Goal: Task Accomplishment & Management: Use online tool/utility

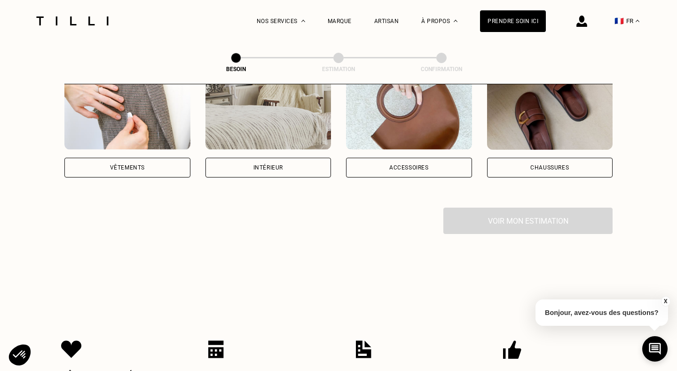
scroll to position [118, 0]
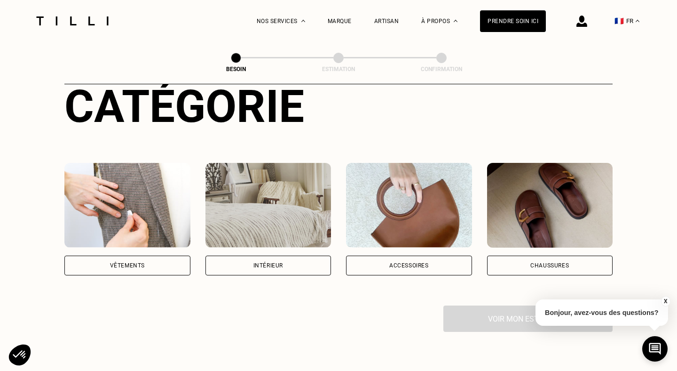
click at [144, 262] on div "Vêtements" at bounding box center [127, 265] width 35 height 6
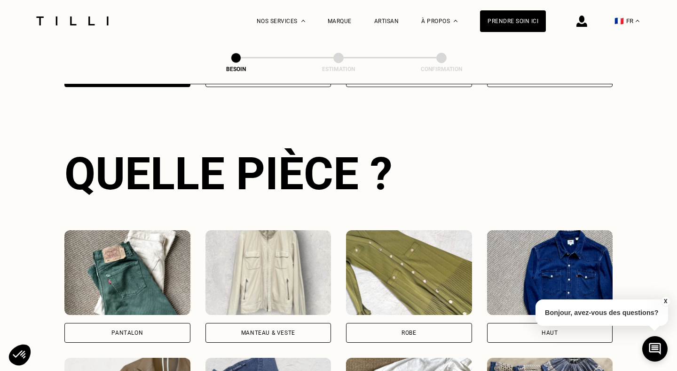
scroll to position [306, 0]
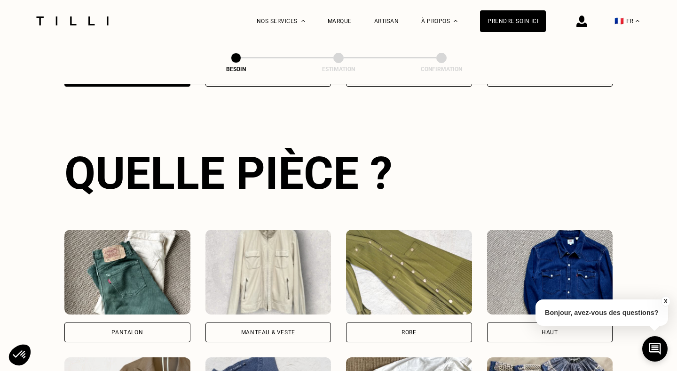
click at [95, 322] on div "Pantalon" at bounding box center [127, 332] width 126 height 20
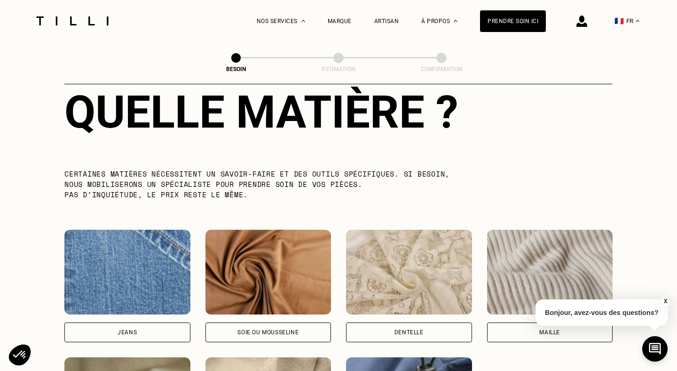
scroll to position [957, 0]
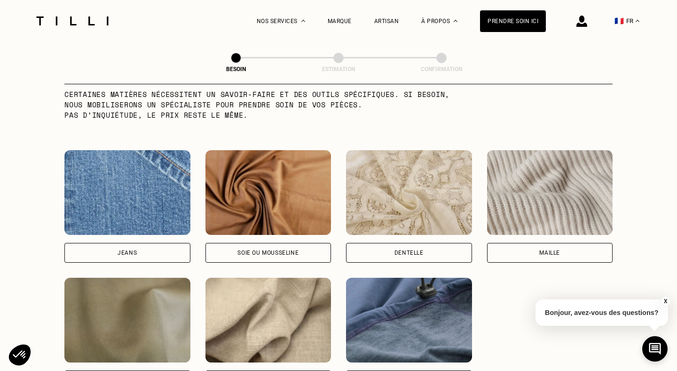
click at [143, 243] on div "Jeans" at bounding box center [127, 253] width 126 height 20
select select "FR"
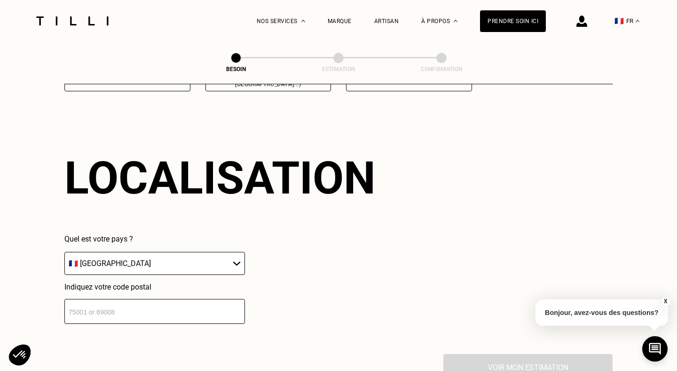
scroll to position [1262, 0]
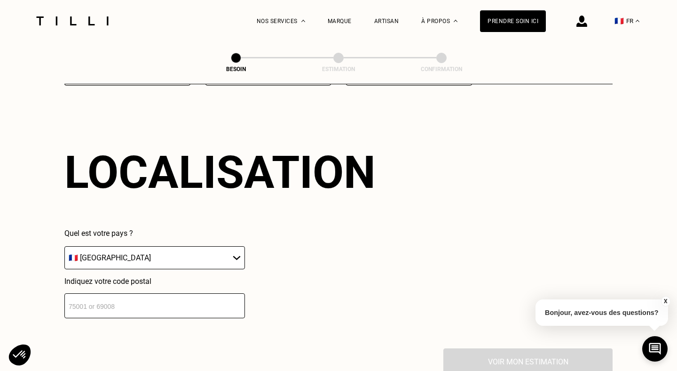
click at [150, 293] on input "number" at bounding box center [154, 305] width 181 height 25
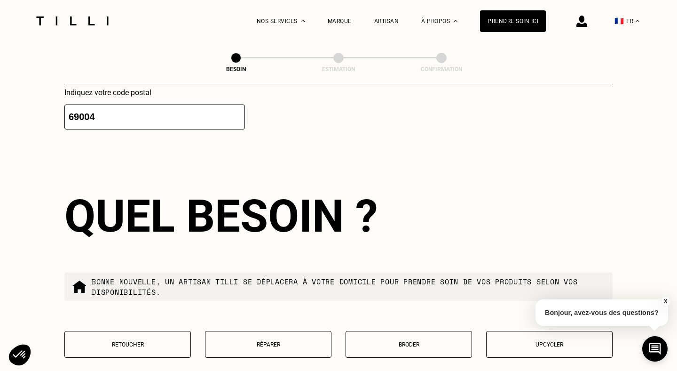
scroll to position [1494, 0]
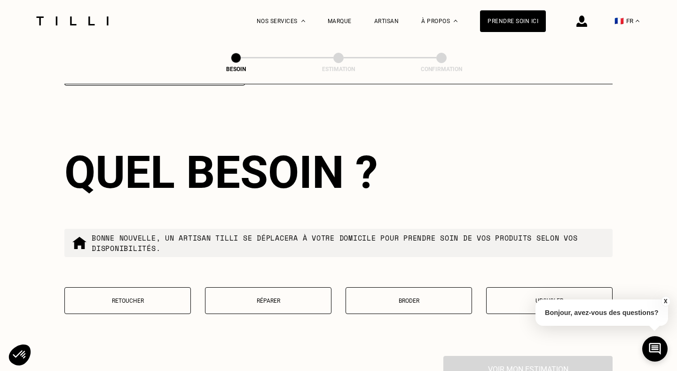
type input "69004"
click at [234, 297] on p "Réparer" at bounding box center [268, 300] width 116 height 7
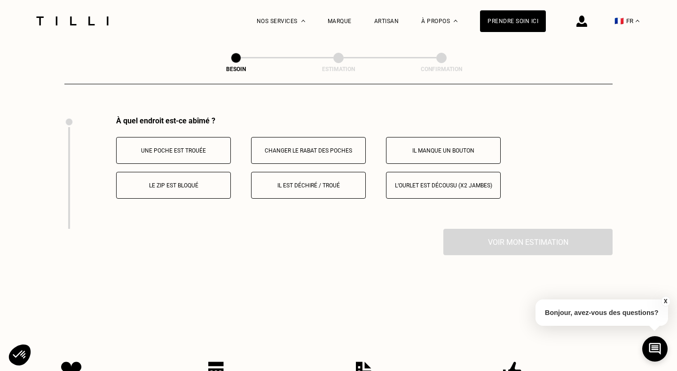
scroll to position [1735, 0]
click at [325, 178] on button "Il est déchiré / troué" at bounding box center [308, 183] width 115 height 27
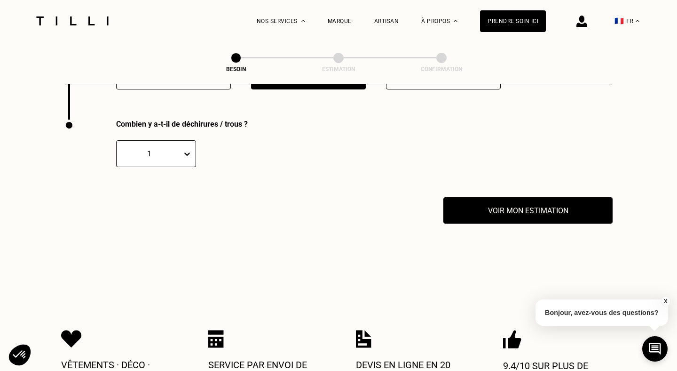
scroll to position [1847, 0]
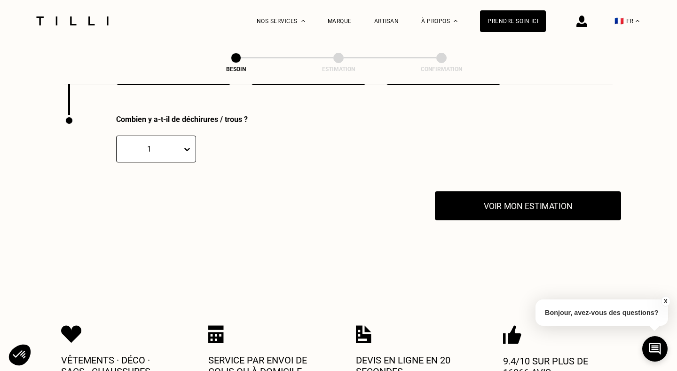
click at [506, 200] on button "Voir mon estimation" at bounding box center [528, 205] width 186 height 29
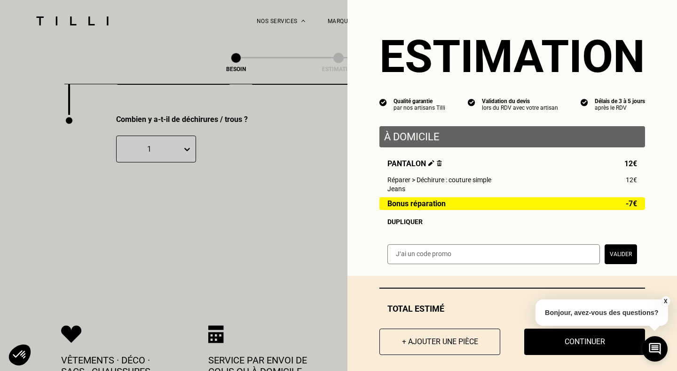
scroll to position [8, 0]
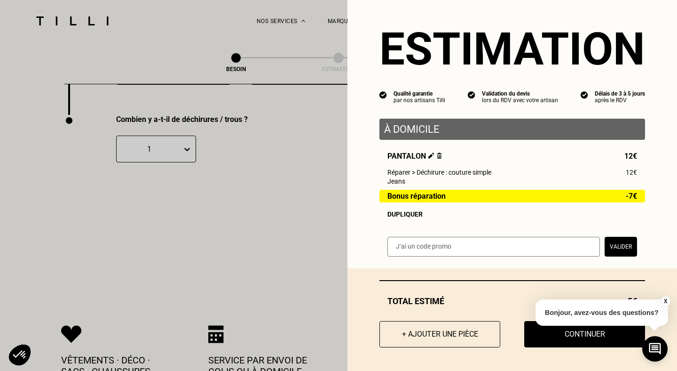
click at [664, 302] on button "X" at bounding box center [665, 301] width 9 height 10
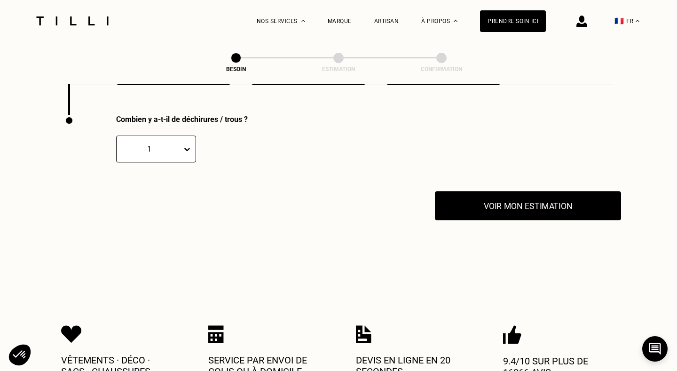
click at [524, 200] on button "Voir mon estimation" at bounding box center [528, 205] width 186 height 29
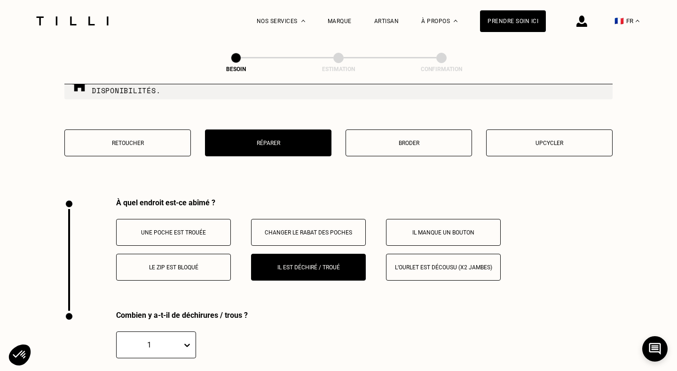
scroll to position [1553, 0]
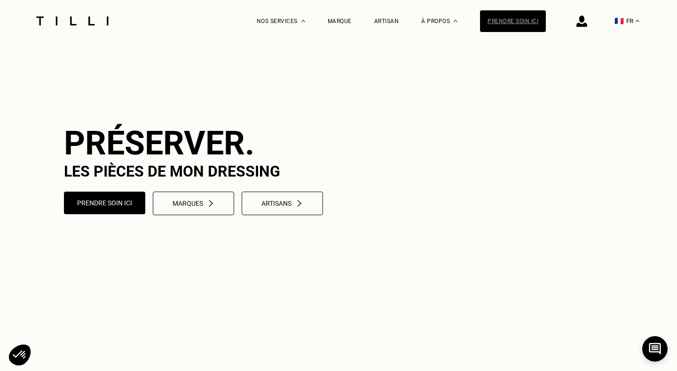
click at [504, 29] on div "Prendre soin ici" at bounding box center [513, 21] width 66 height 22
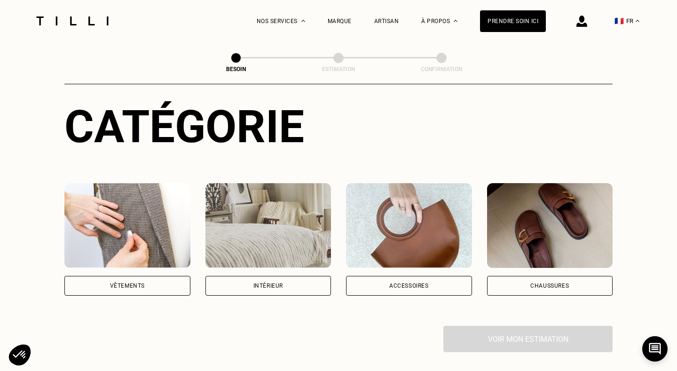
scroll to position [147, 0]
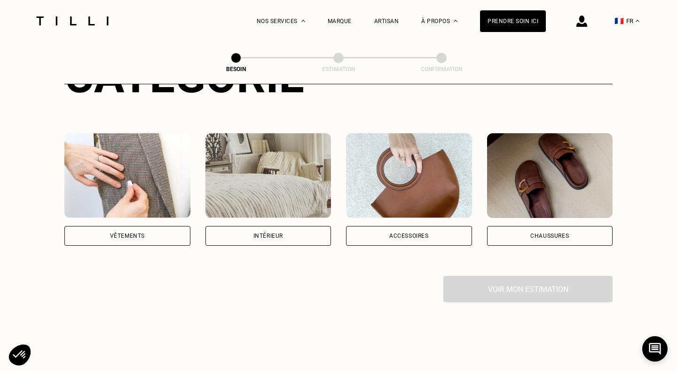
click at [257, 228] on div "Intérieur" at bounding box center [269, 236] width 126 height 20
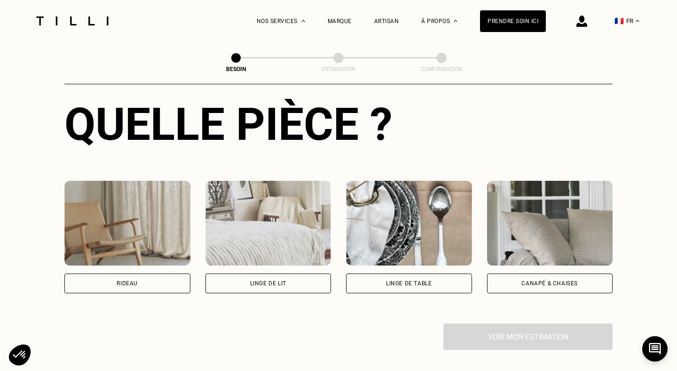
scroll to position [413, 0]
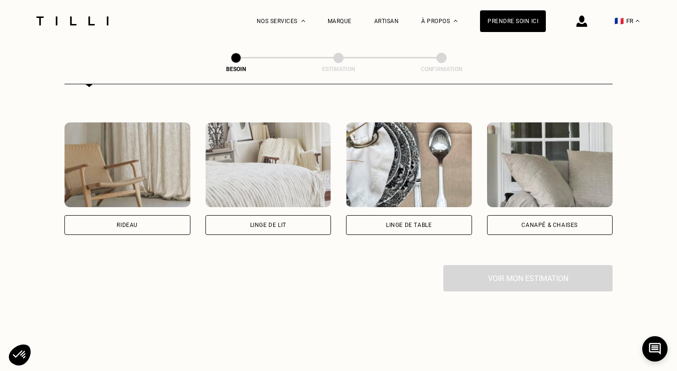
click at [554, 222] on div "Canapé & chaises" at bounding box center [550, 225] width 56 height 6
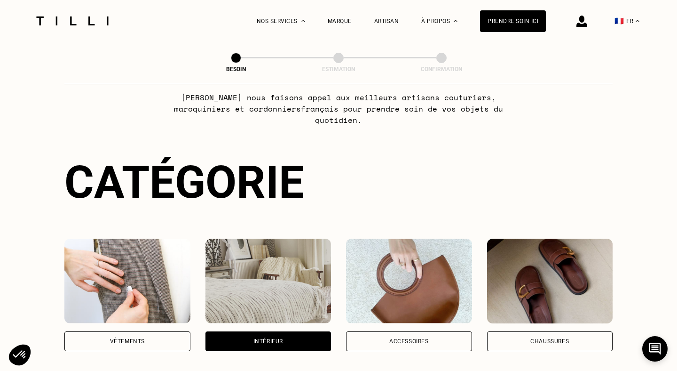
scroll to position [0, 0]
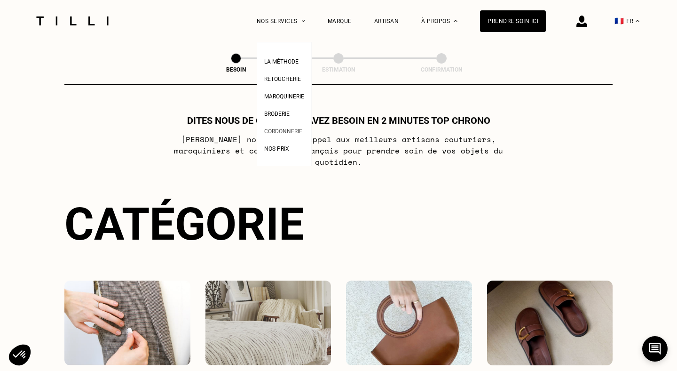
click at [278, 133] on span "Cordonnerie" at bounding box center [283, 131] width 38 height 7
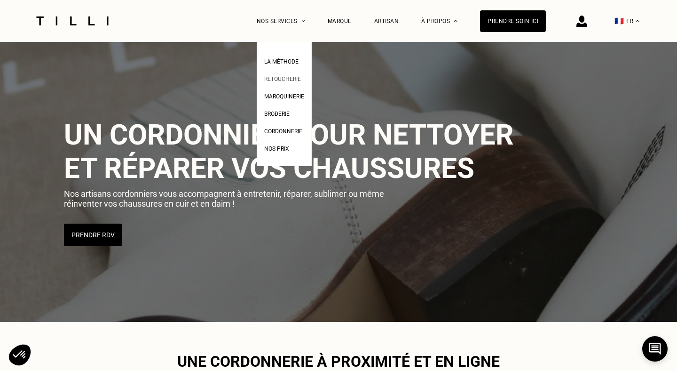
click at [280, 79] on span "Retoucherie" at bounding box center [282, 79] width 37 height 7
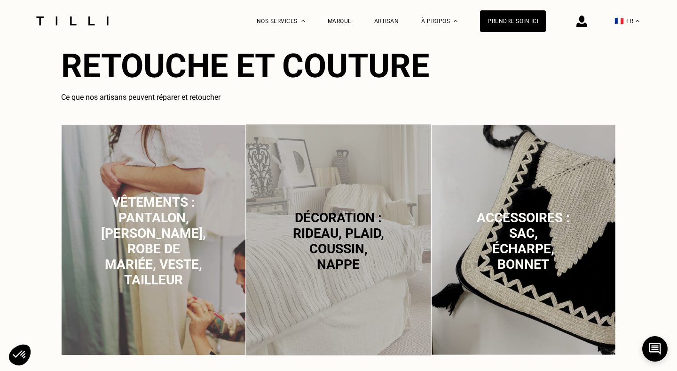
scroll to position [587, 0]
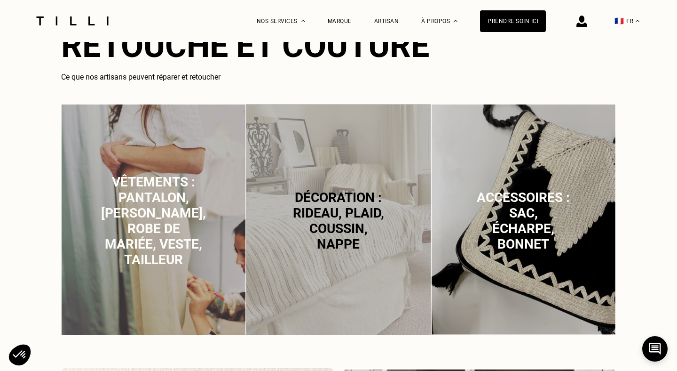
click at [185, 253] on p "Vêtements : pantalon, [PERSON_NAME], robe de mariée, veste, tailleur" at bounding box center [153, 220] width 105 height 93
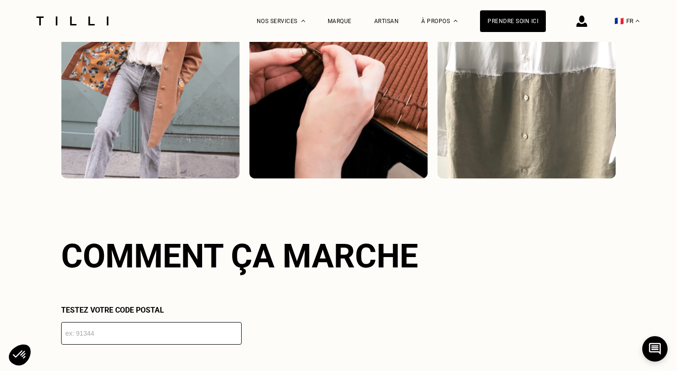
scroll to position [1587, 0]
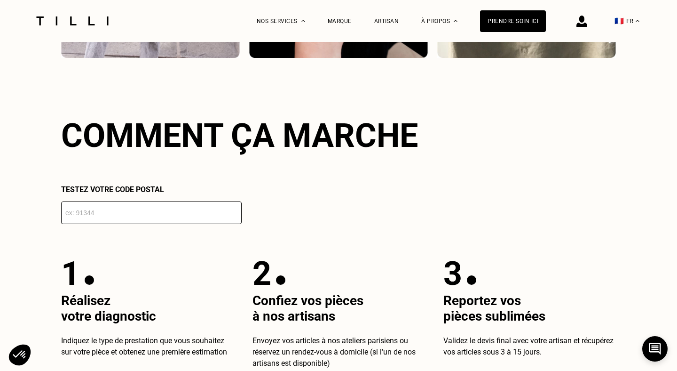
click at [153, 209] on input "number" at bounding box center [151, 212] width 181 height 23
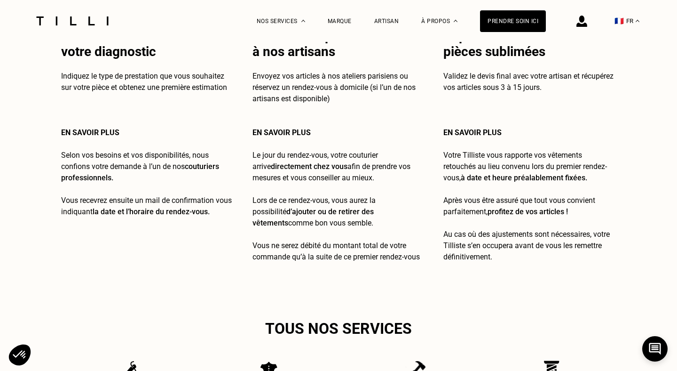
scroll to position [1901, 0]
type input "69004"
drag, startPoint x: 346, startPoint y: 161, endPoint x: 346, endPoint y: 205, distance: 43.3
click at [346, 205] on div "En savoir plus Le jour du rendez-vous, votre couturier arrive directement chez …" at bounding box center [339, 194] width 173 height 135
drag, startPoint x: 345, startPoint y: 201, endPoint x: 344, endPoint y: 227, distance: 25.4
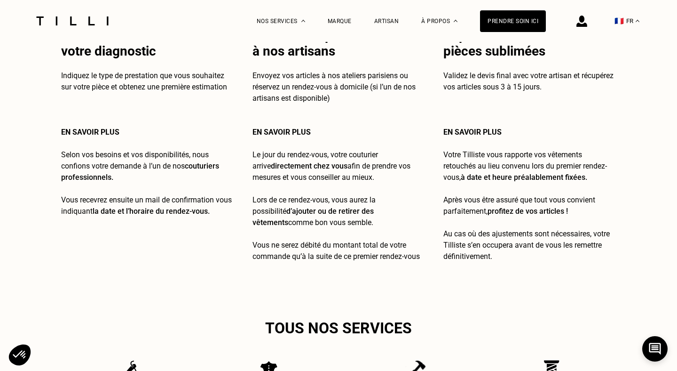
click at [344, 227] on p "Lors de ce rendez-vous, vous aurez la possibilité d’ajouter ou de retirer des v…" at bounding box center [339, 211] width 173 height 34
drag, startPoint x: 346, startPoint y: 242, endPoint x: 346, endPoint y: 257, distance: 15.1
click at [346, 257] on span "Vous ne serez débité du montant total de votre commande qu’à la suite de ce pre…" at bounding box center [336, 250] width 167 height 20
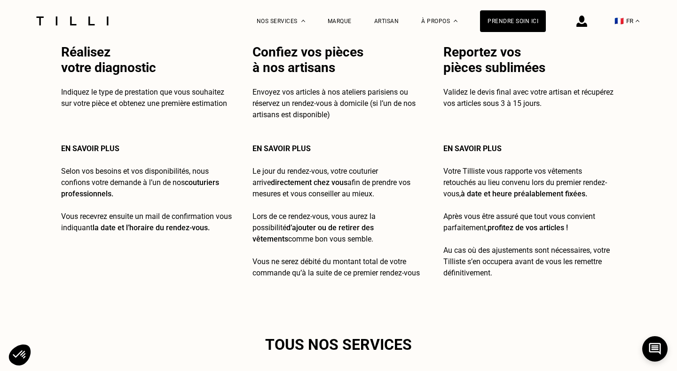
scroll to position [1881, 0]
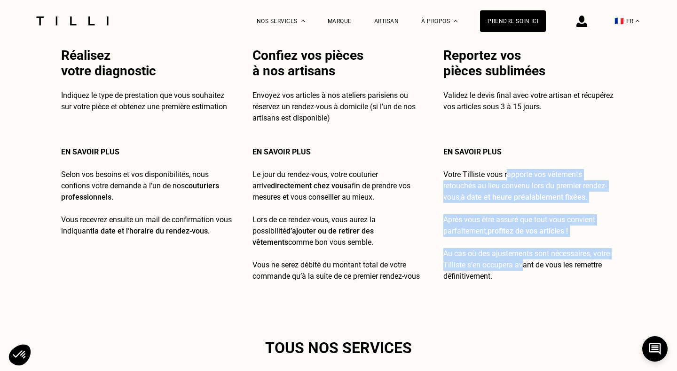
drag, startPoint x: 508, startPoint y: 179, endPoint x: 524, endPoint y: 263, distance: 85.7
click at [524, 263] on div "En savoir plus Votre Tilliste vous rapporte vos vêtements retouchés au lieu con…" at bounding box center [530, 213] width 173 height 135
click at [524, 263] on span "Au cas où des ajustements sont nécessaires, votre Tilliste s’en occupera avant …" at bounding box center [527, 265] width 167 height 32
drag, startPoint x: 524, startPoint y: 263, endPoint x: 518, endPoint y: 168, distance: 95.2
click at [518, 168] on div "En savoir plus Votre Tilliste vous rapporte vos vêtements retouchés au lieu con…" at bounding box center [530, 213] width 173 height 135
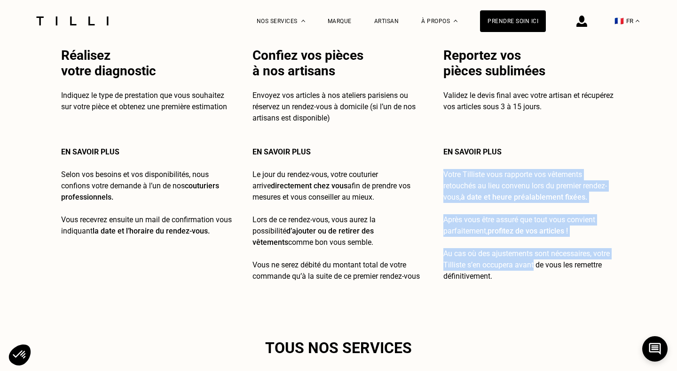
click at [518, 168] on div "En savoir plus Votre Tilliste vous rapporte vos vêtements retouchés au lieu con…" at bounding box center [530, 213] width 173 height 135
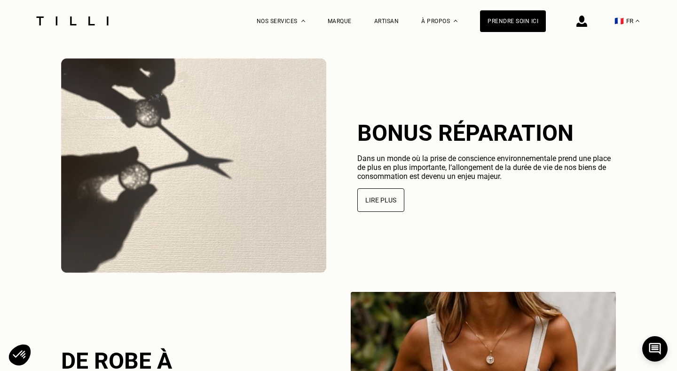
scroll to position [2414, 0]
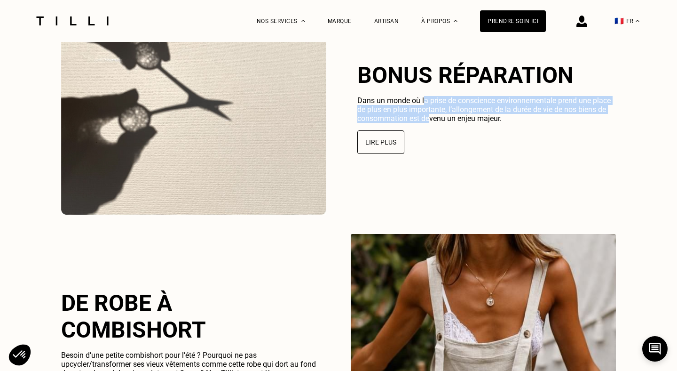
drag, startPoint x: 425, startPoint y: 104, endPoint x: 429, endPoint y: 119, distance: 15.9
click at [429, 119] on span "Dans un monde où la prise de conscience environnementale prend une place de plu…" at bounding box center [484, 109] width 254 height 27
drag, startPoint x: 429, startPoint y: 119, endPoint x: 429, endPoint y: 107, distance: 12.7
click at [429, 107] on span "Dans un monde où la prise de conscience environnementale prend une place de plu…" at bounding box center [484, 109] width 254 height 27
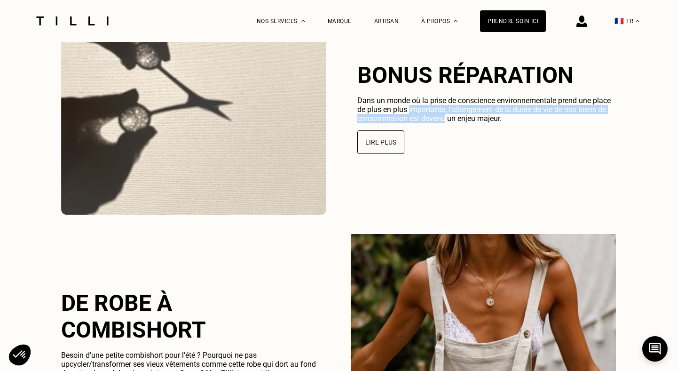
click at [429, 107] on span "Dans un monde où la prise de conscience environnementale prend une place de plu…" at bounding box center [484, 109] width 254 height 27
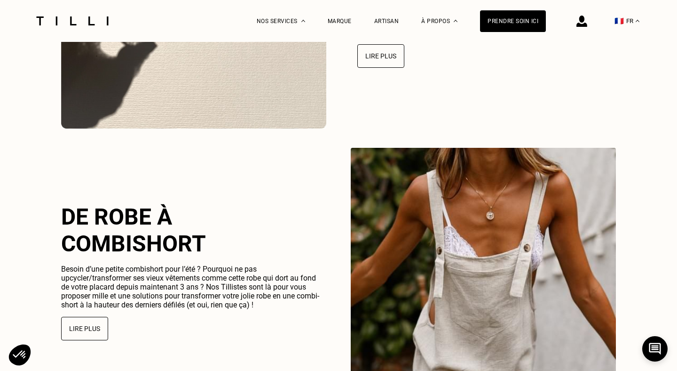
scroll to position [2530, 0]
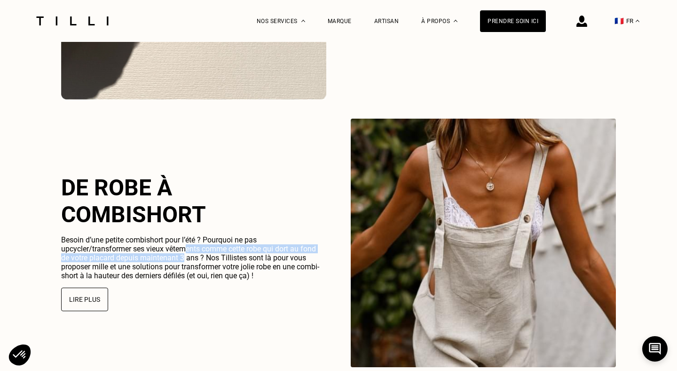
drag, startPoint x: 187, startPoint y: 246, endPoint x: 185, endPoint y: 259, distance: 13.7
click at [185, 259] on span "Besoin d’une petite combishort pour l’été ? Pourquoi ne pas upcycler/transforme…" at bounding box center [190, 257] width 258 height 45
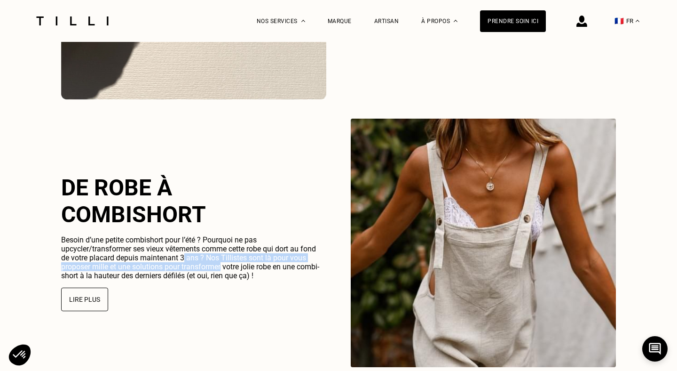
drag, startPoint x: 185, startPoint y: 259, endPoint x: 185, endPoint y: 265, distance: 6.1
click at [185, 265] on span "Besoin d’une petite combishort pour l’été ? Pourquoi ne pas upcycler/transforme…" at bounding box center [190, 257] width 258 height 45
drag, startPoint x: 185, startPoint y: 265, endPoint x: 185, endPoint y: 254, distance: 11.8
click at [185, 254] on span "Besoin d’une petite combishort pour l’été ? Pourquoi ne pas upcycler/transforme…" at bounding box center [190, 257] width 258 height 45
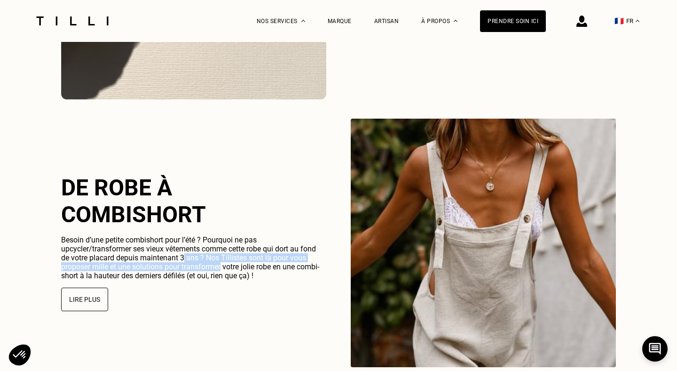
click at [185, 254] on span "Besoin d’une petite combishort pour l’été ? Pourquoi ne pas upcycler/transforme…" at bounding box center [190, 257] width 258 height 45
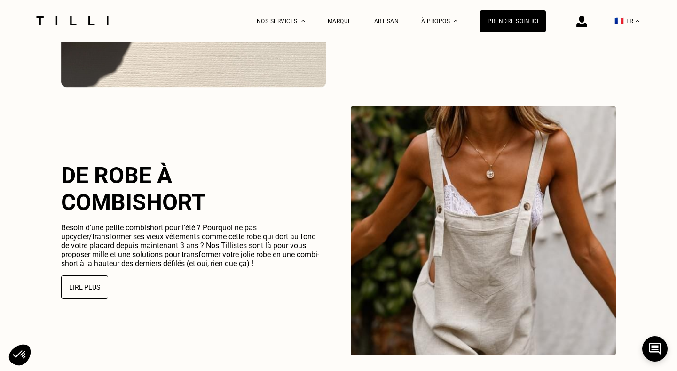
scroll to position [2543, 0]
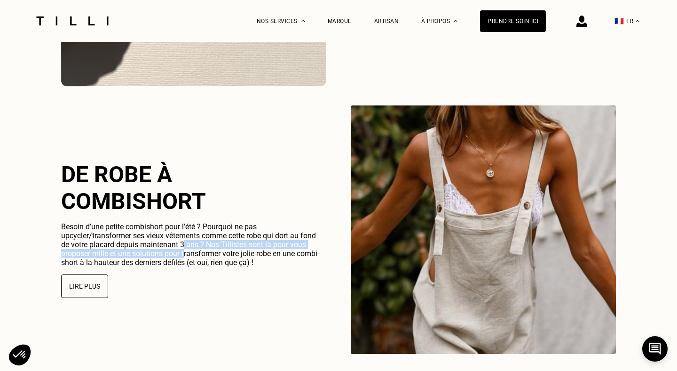
drag, startPoint x: 185, startPoint y: 254, endPoint x: 184, endPoint y: 243, distance: 10.9
click at [184, 243] on span "Besoin d’une petite combishort pour l’été ? Pourquoi ne pas upcycler/transforme…" at bounding box center [190, 244] width 258 height 45
drag, startPoint x: 184, startPoint y: 243, endPoint x: 184, endPoint y: 262, distance: 19.8
click at [184, 262] on span "Besoin d’une petite combishort pour l’été ? Pourquoi ne pas upcycler/transforme…" at bounding box center [190, 244] width 258 height 45
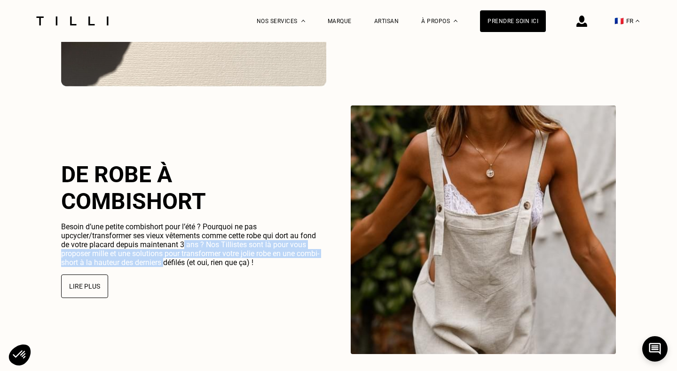
click at [184, 262] on span "Besoin d’une petite combishort pour l’été ? Pourquoi ne pas upcycler/transforme…" at bounding box center [190, 244] width 258 height 45
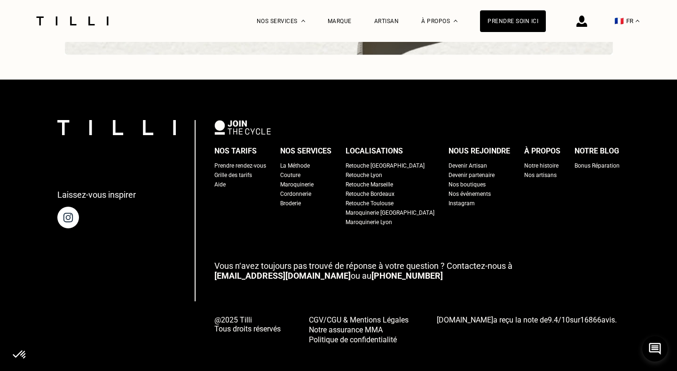
scroll to position [3172, 0]
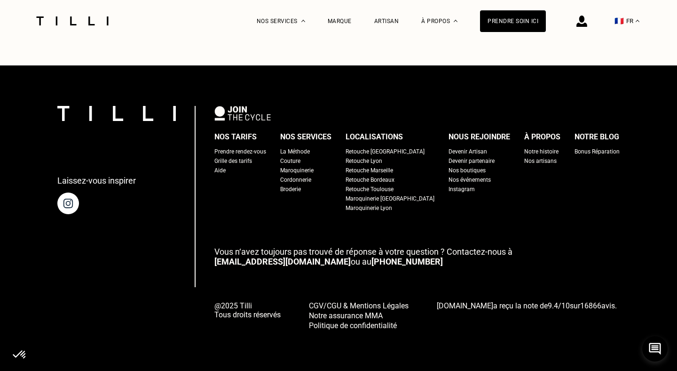
click at [529, 151] on div "Notre histoire" at bounding box center [541, 151] width 34 height 9
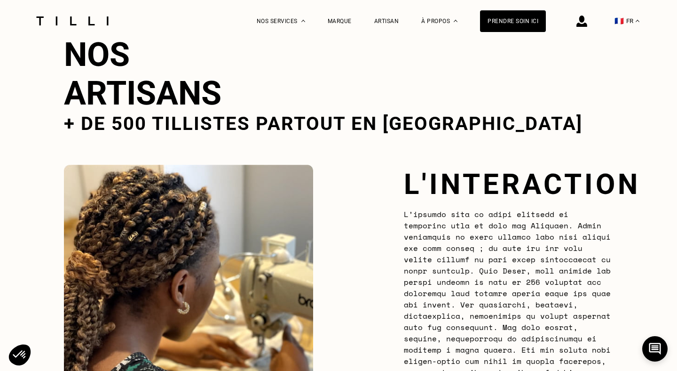
scroll to position [1598, 0]
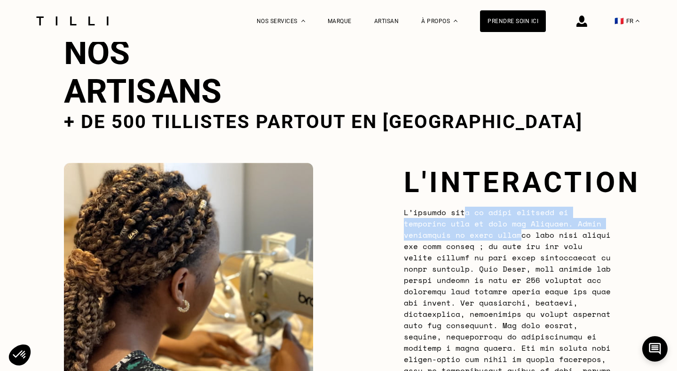
drag, startPoint x: 465, startPoint y: 208, endPoint x: 469, endPoint y: 238, distance: 30.4
click at [469, 238] on p at bounding box center [508, 369] width 209 height 327
drag, startPoint x: 469, startPoint y: 238, endPoint x: 469, endPoint y: 226, distance: 11.8
click at [469, 226] on p at bounding box center [508, 369] width 209 height 327
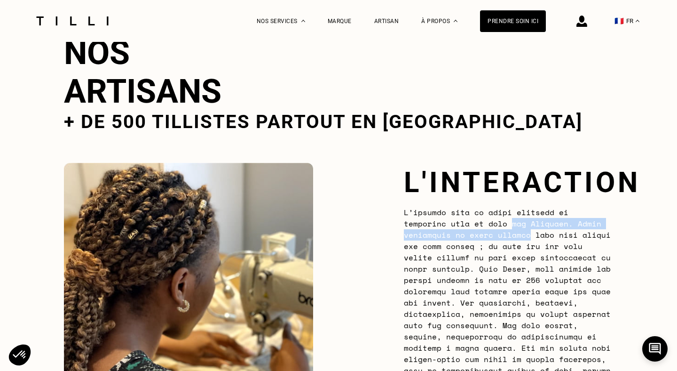
click at [469, 226] on p at bounding box center [508, 369] width 209 height 327
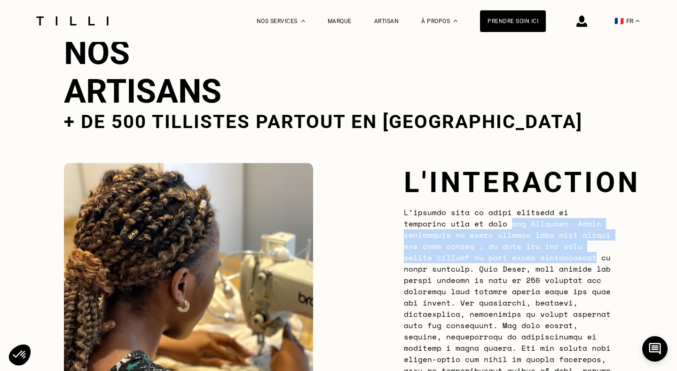
drag, startPoint x: 469, startPoint y: 226, endPoint x: 469, endPoint y: 259, distance: 32.5
click at [469, 259] on p at bounding box center [508, 369] width 209 height 327
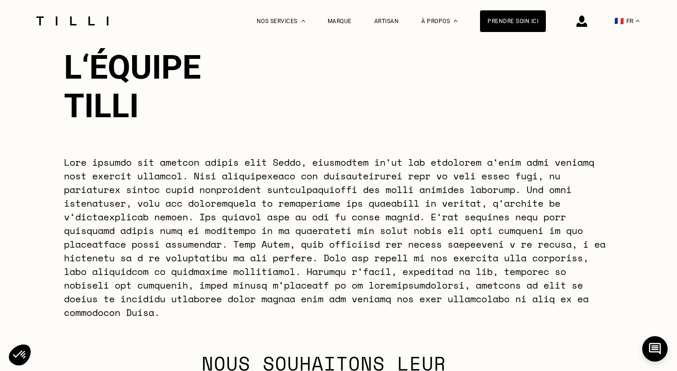
scroll to position [2125, 0]
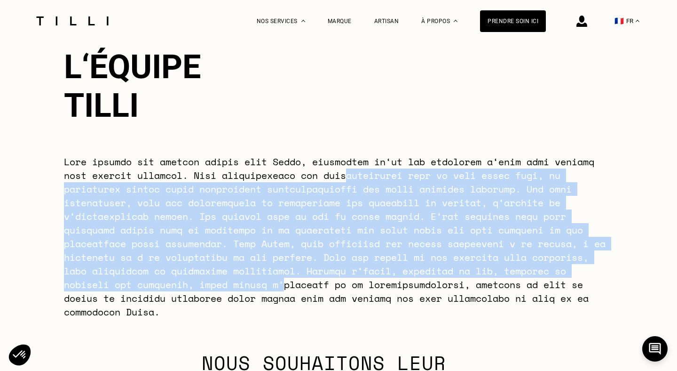
drag, startPoint x: 349, startPoint y: 174, endPoint x: 356, endPoint y: 290, distance: 116.9
click at [356, 290] on p at bounding box center [338, 237] width 549 height 164
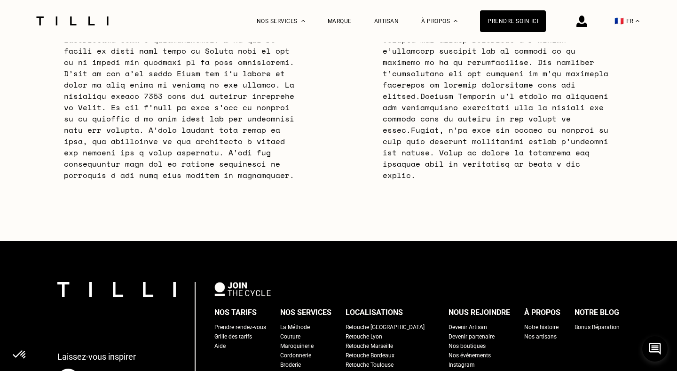
scroll to position [3043, 0]
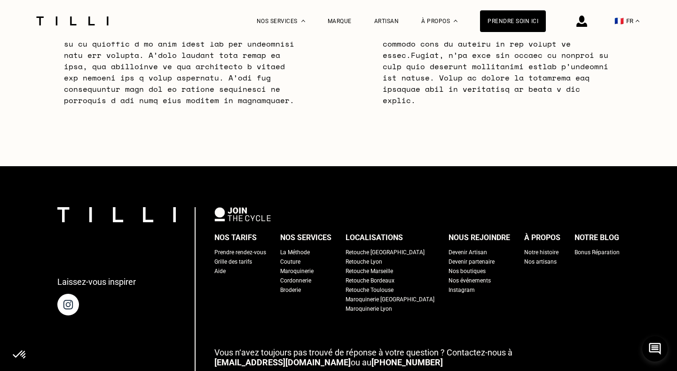
click at [378, 266] on div "Retouche Lyon" at bounding box center [364, 261] width 37 height 9
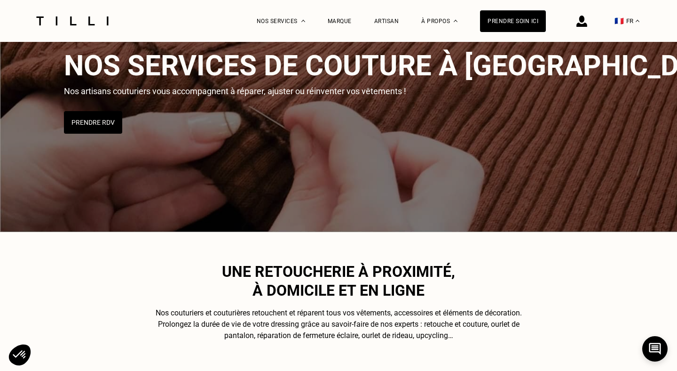
scroll to position [183, 0]
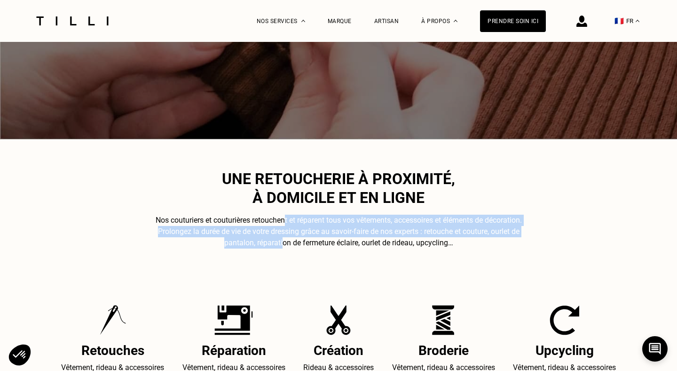
drag, startPoint x: 282, startPoint y: 225, endPoint x: 282, endPoint y: 238, distance: 13.2
click at [282, 238] on p "Nos couturiers et couturières retouchent et réparent tous vos vêtements, access…" at bounding box center [339, 231] width 392 height 34
click at [282, 238] on span "Nos couturiers et couturières retouchent et réparent tous vos vêtements, access…" at bounding box center [339, 231] width 366 height 32
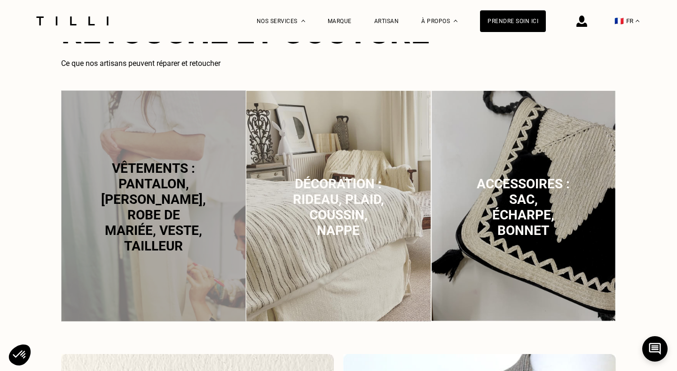
scroll to position [637, 0]
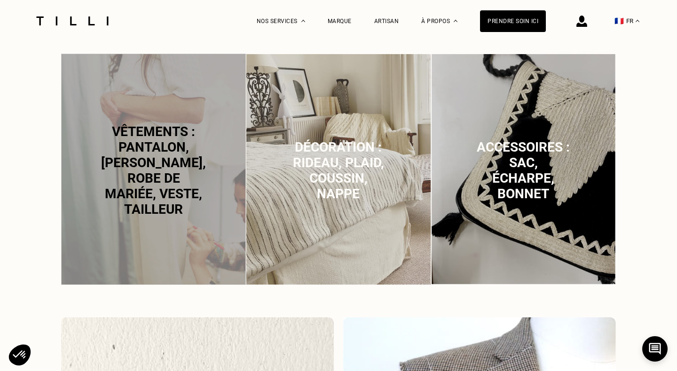
click at [176, 184] on span "Vêtements : pantalon, [PERSON_NAME], robe de mariée, veste, tailleur" at bounding box center [153, 170] width 105 height 93
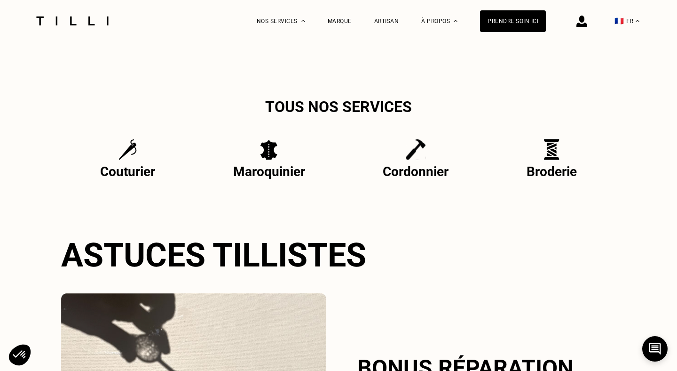
scroll to position [1920, 0]
